Goal: Information Seeking & Learning: Learn about a topic

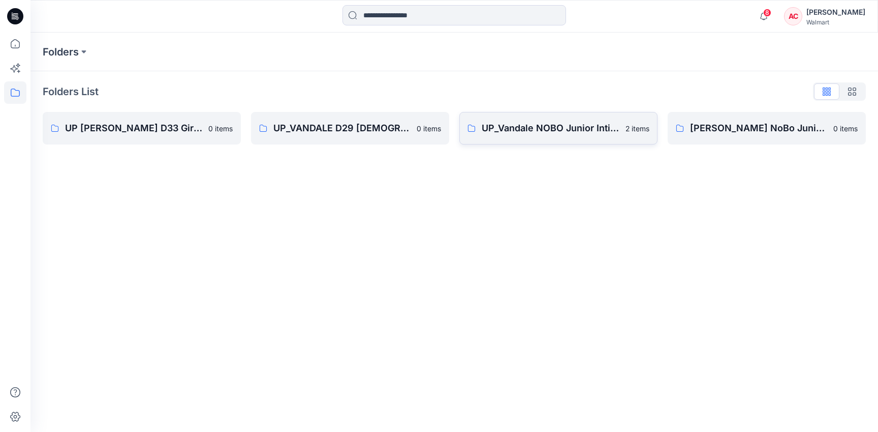
click at [564, 139] on link "UP_Vandale NOBO Junior Intimates 2 items" at bounding box center [559, 128] width 198 height 33
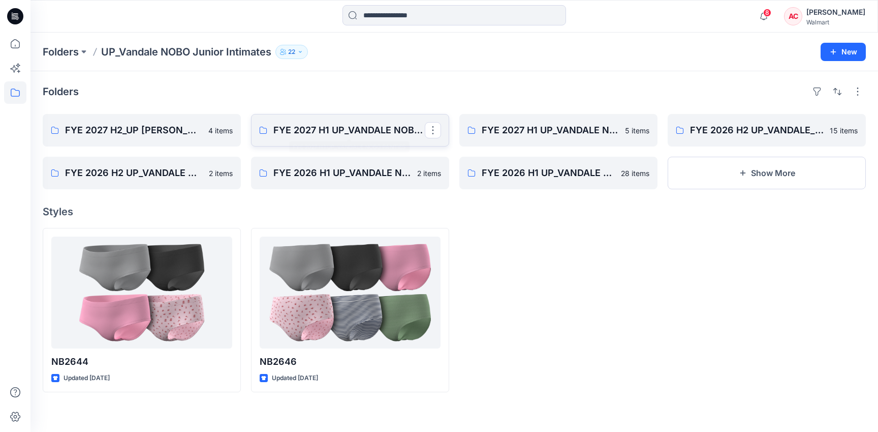
click at [344, 131] on p "FYE 2027 H1 UP_VANDALE NOBO PANTIES" at bounding box center [349, 130] width 151 height 14
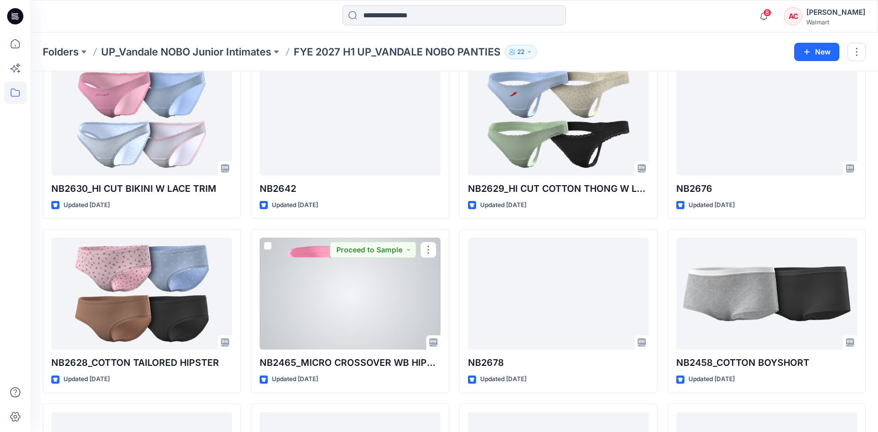
scroll to position [234, 0]
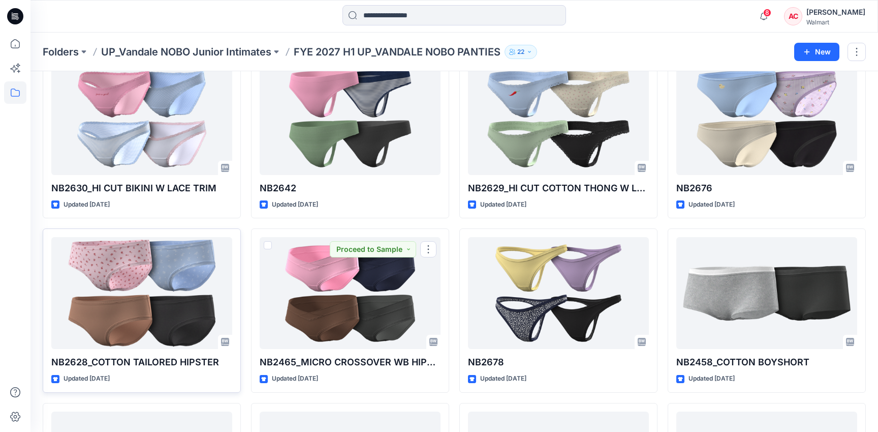
click at [136, 294] on div at bounding box center [141, 293] width 181 height 112
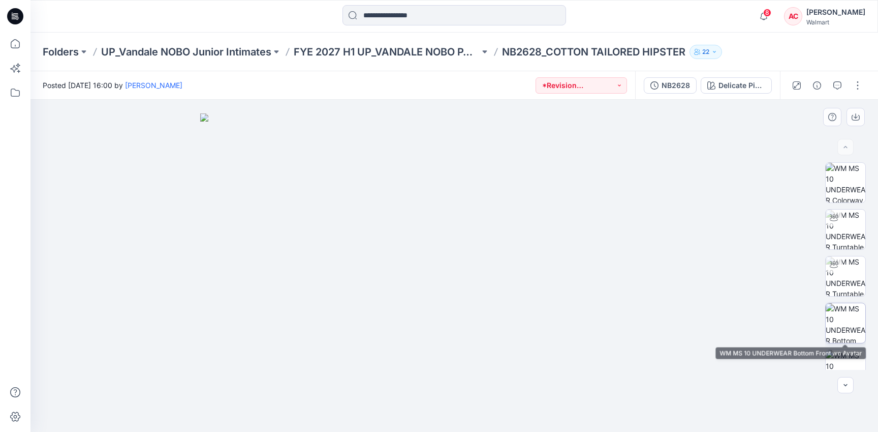
click at [845, 311] on img at bounding box center [846, 323] width 40 height 40
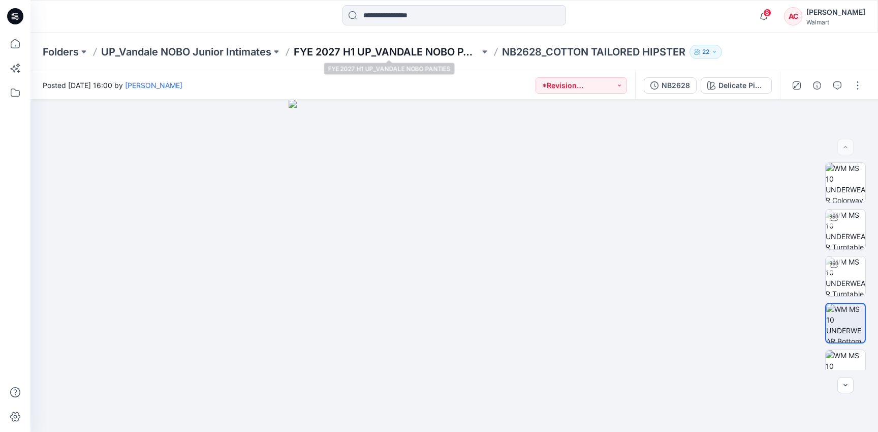
click at [383, 52] on p "FYE 2027 H1 UP_VANDALE NOBO PANTIES" at bounding box center [387, 52] width 186 height 14
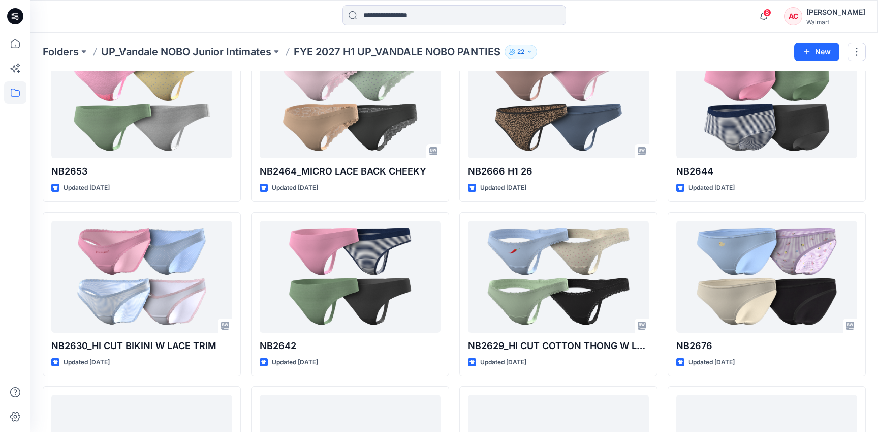
scroll to position [84, 0]
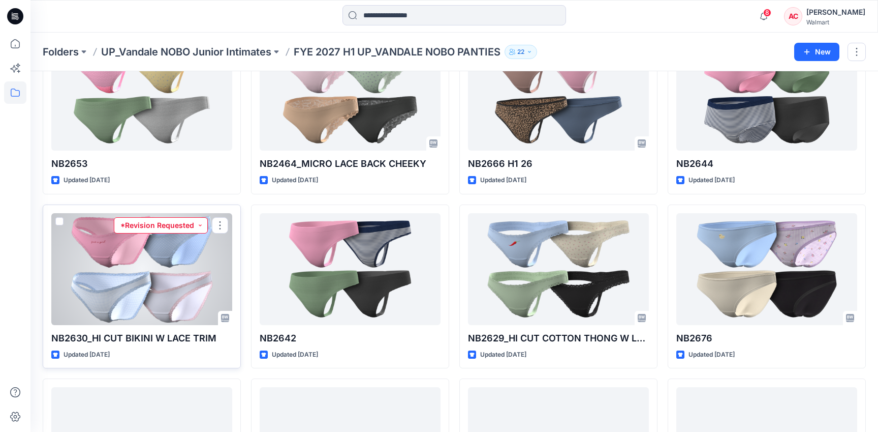
click at [121, 226] on button "*Revision Requested" at bounding box center [161, 225] width 94 height 16
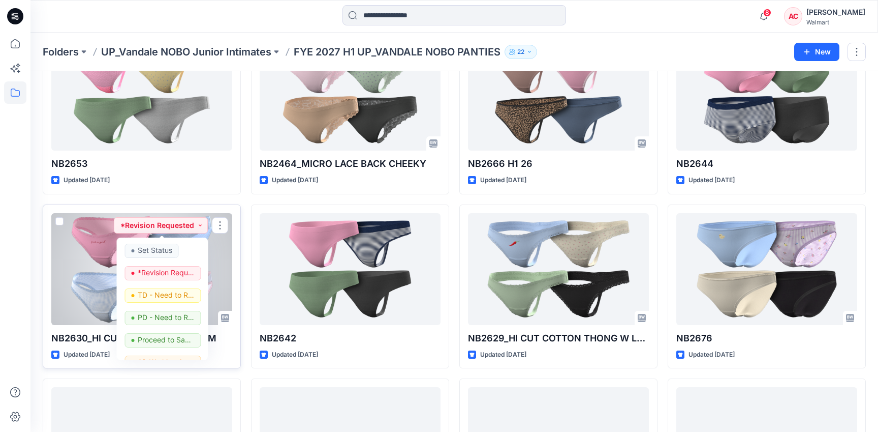
click at [80, 246] on div at bounding box center [141, 269] width 181 height 112
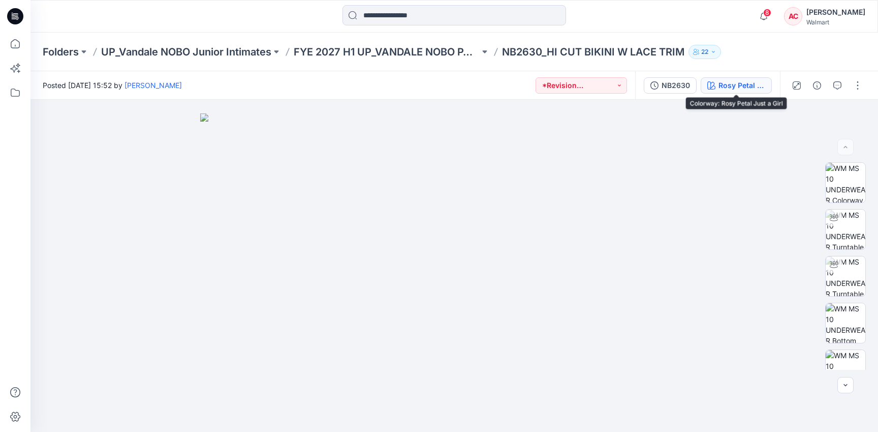
click at [725, 89] on div "Rosy Petal Just a Girl" at bounding box center [742, 85] width 47 height 11
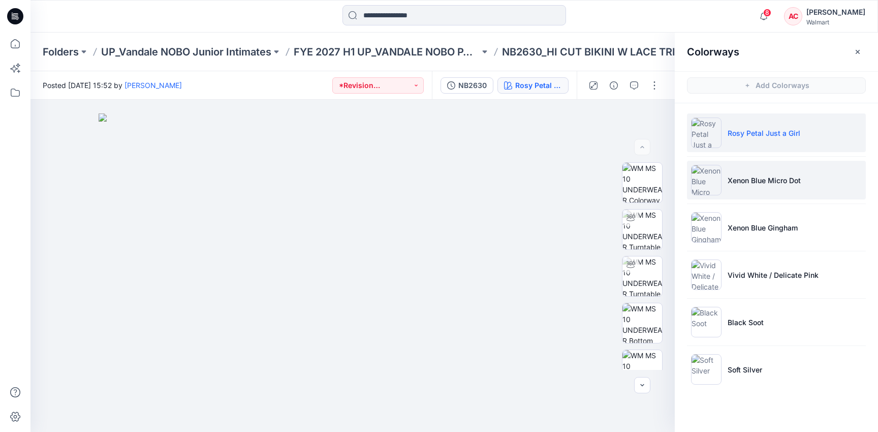
click at [791, 187] on li "Xenon Blue Micro Dot" at bounding box center [776, 180] width 179 height 39
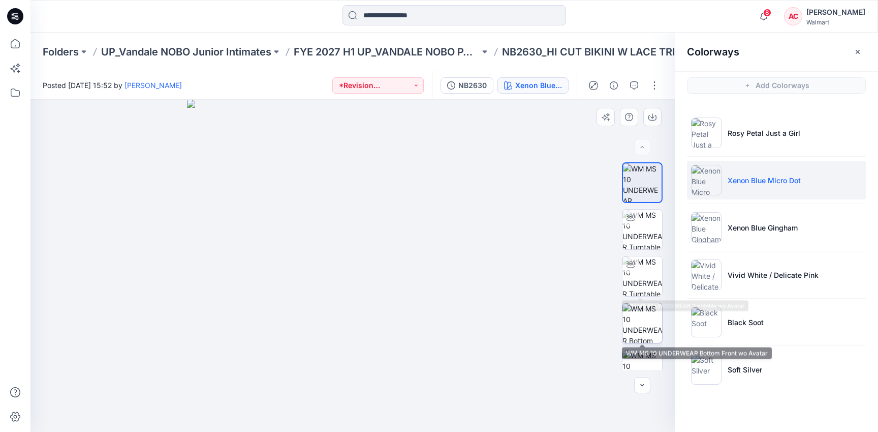
click at [636, 322] on img at bounding box center [643, 323] width 40 height 40
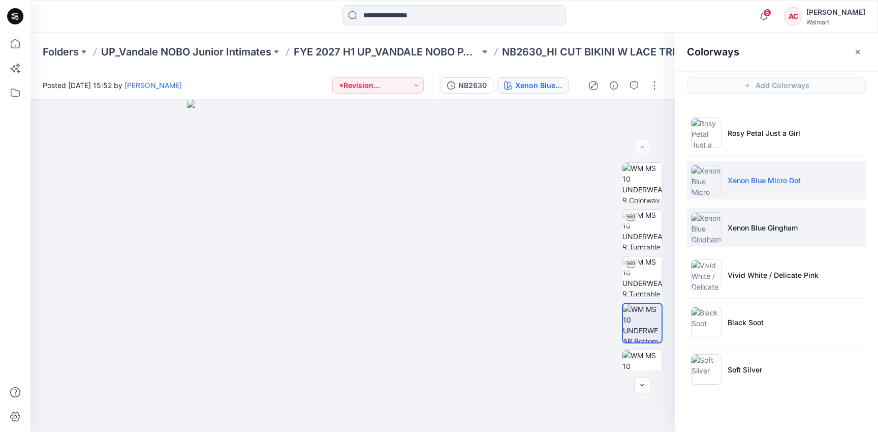
click at [774, 218] on li "Xenon Blue Gingham" at bounding box center [776, 227] width 179 height 39
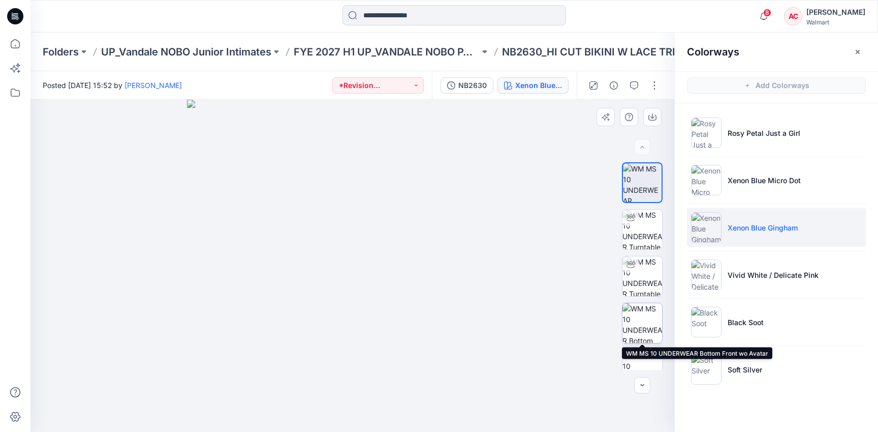
click at [643, 319] on img at bounding box center [643, 323] width 40 height 40
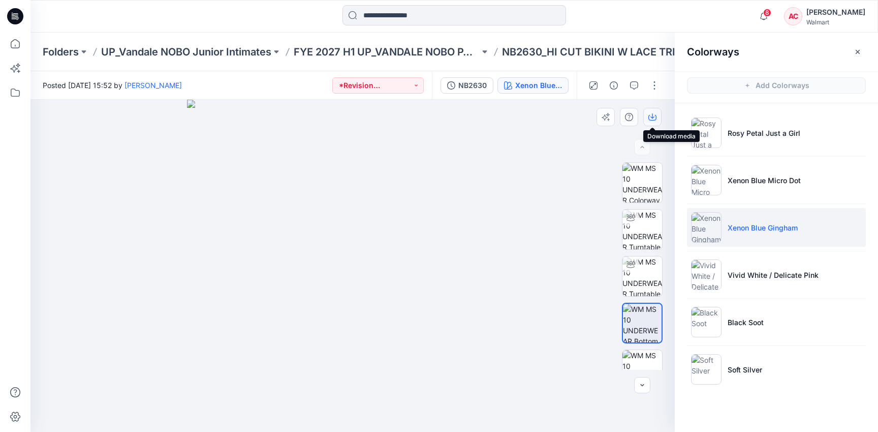
click at [650, 117] on icon "button" at bounding box center [653, 117] width 8 height 8
click at [345, 50] on p "FYE 2027 H1 UP_VANDALE NOBO PANTIES" at bounding box center [387, 52] width 186 height 14
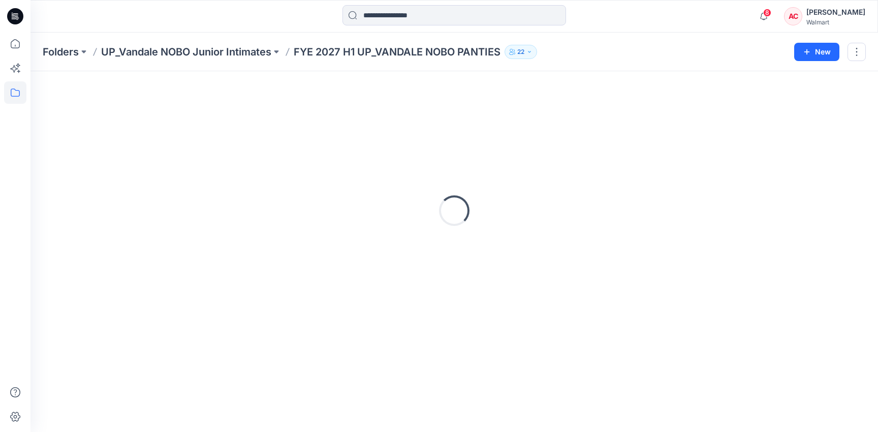
click at [345, 50] on p "FYE 2027 H1 UP_VANDALE NOBO PANTIES" at bounding box center [397, 52] width 207 height 14
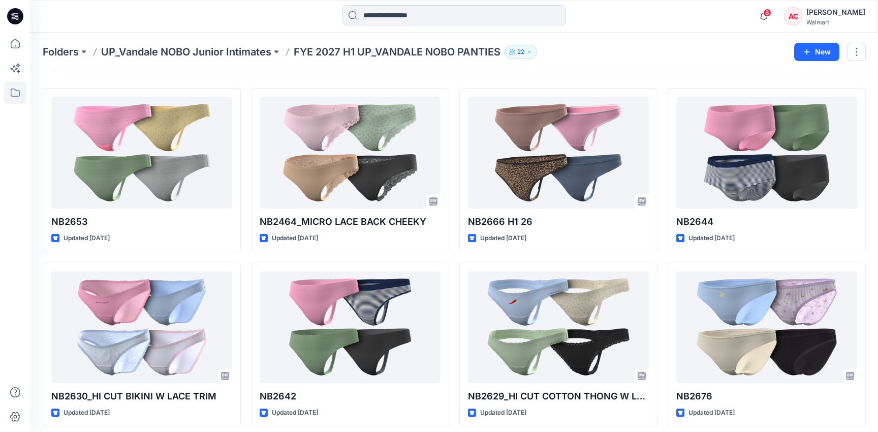
scroll to position [36, 0]
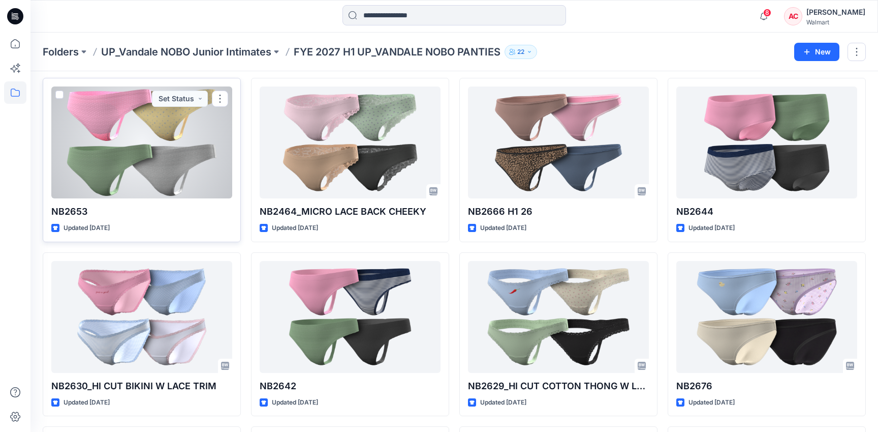
click at [157, 123] on div at bounding box center [141, 142] width 181 height 112
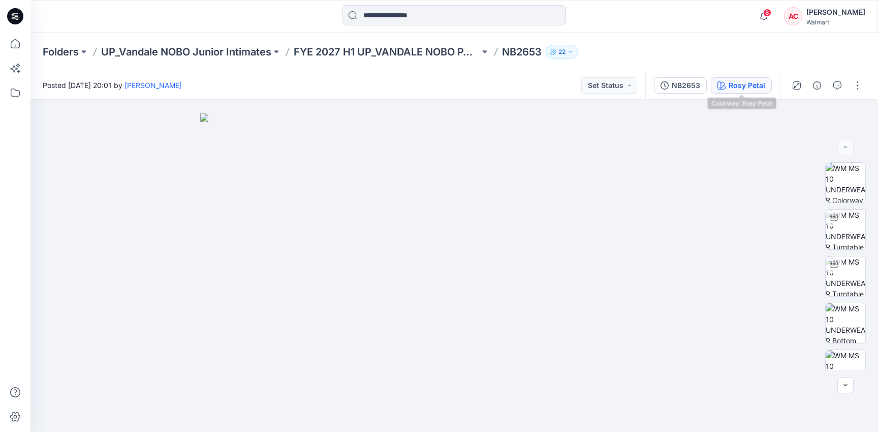
click at [752, 87] on div "Rosy Petal" at bounding box center [747, 85] width 37 height 11
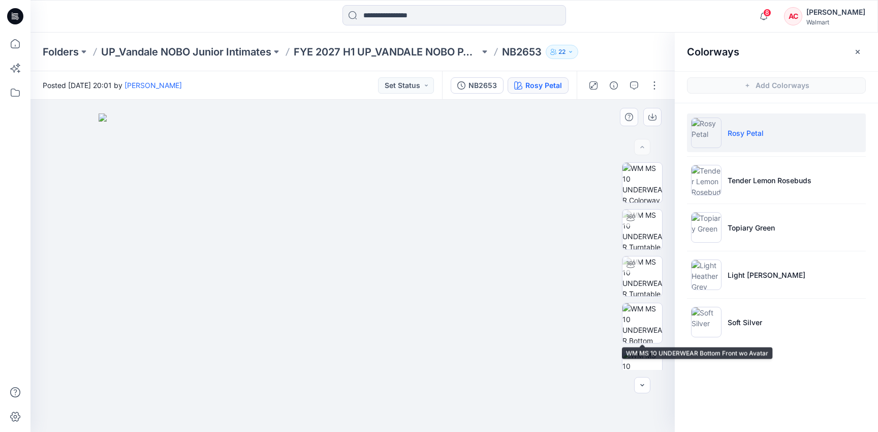
click at [639, 343] on div at bounding box center [642, 265] width 41 height 207
click at [638, 332] on img at bounding box center [643, 323] width 40 height 40
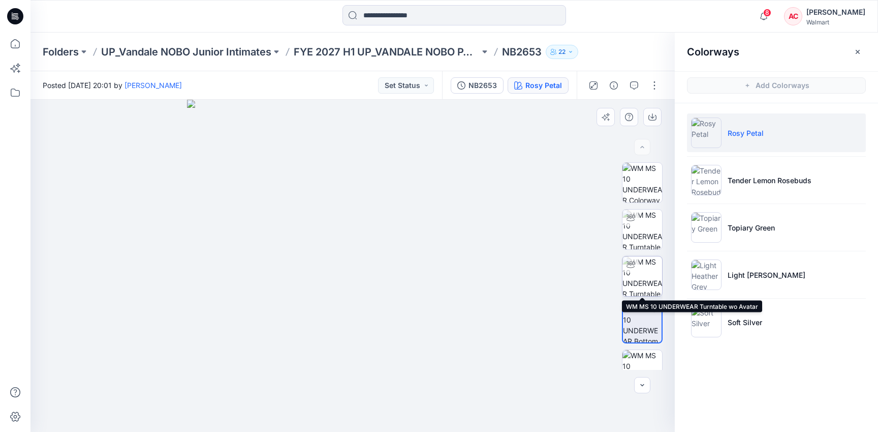
click at [639, 289] on img at bounding box center [643, 276] width 40 height 40
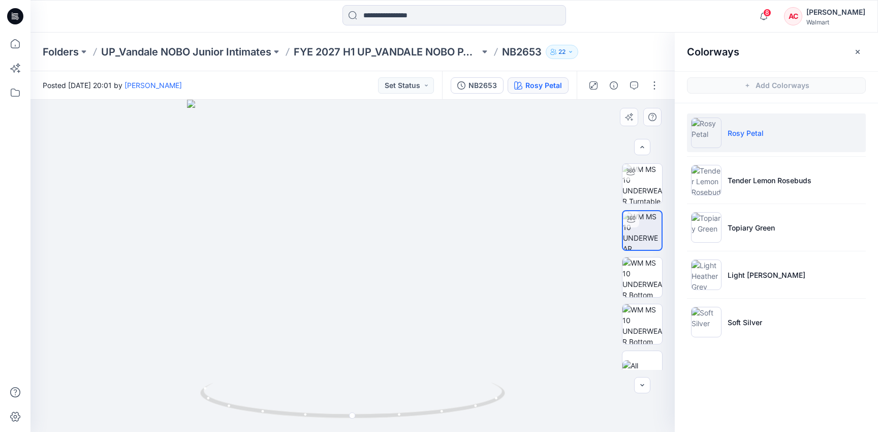
scroll to position [67, 0]
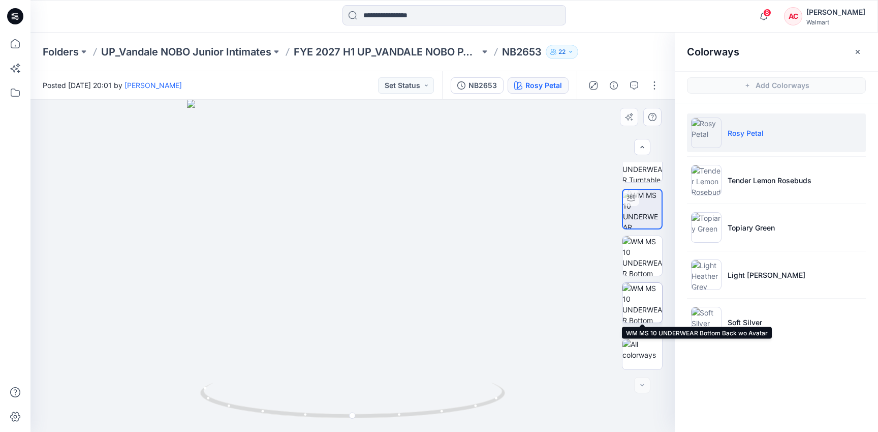
click at [640, 304] on img at bounding box center [643, 303] width 40 height 40
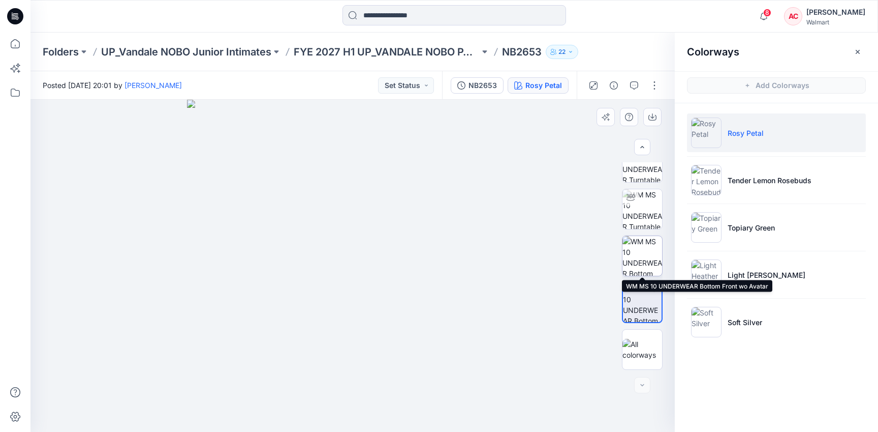
click at [638, 258] on img at bounding box center [643, 256] width 40 height 40
